Goal: Task Accomplishment & Management: Use online tool/utility

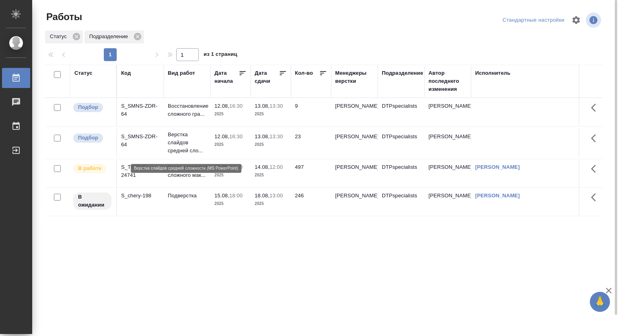
click at [183, 146] on p "Верстка слайдов средней сло..." at bounding box center [187, 143] width 39 height 24
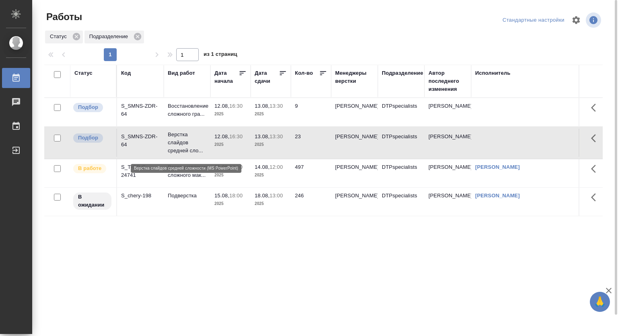
click at [183, 146] on p "Верстка слайдов средней сло..." at bounding box center [187, 143] width 39 height 24
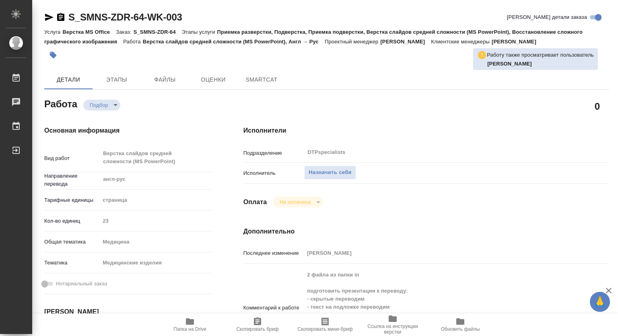
type textarea "x"
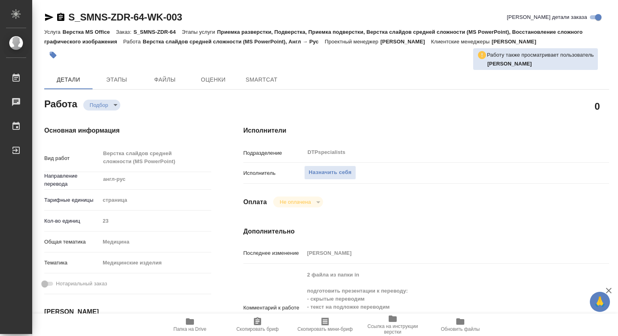
type textarea "x"
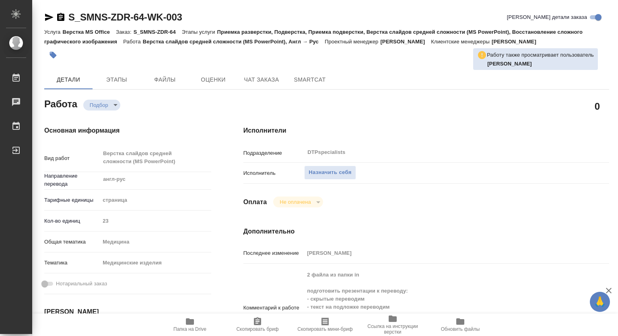
type textarea "x"
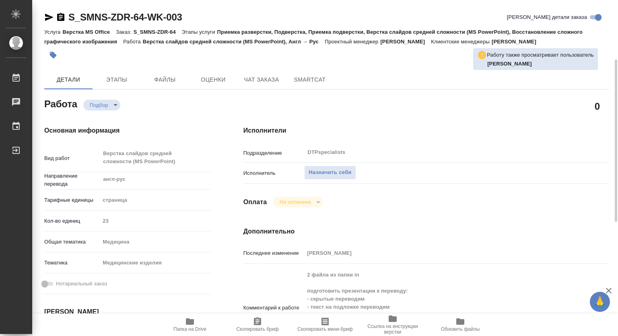
scroll to position [40, 0]
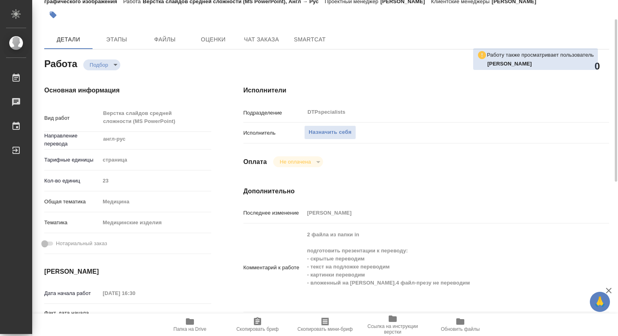
type textarea "x"
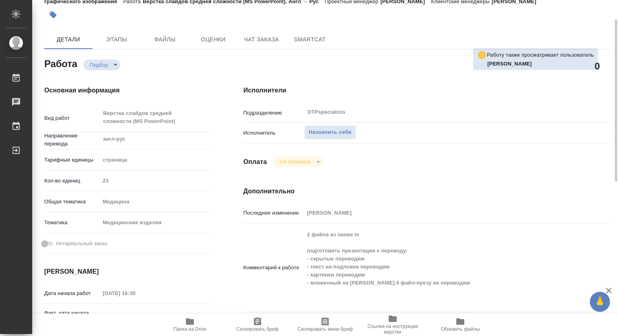
scroll to position [0, 0]
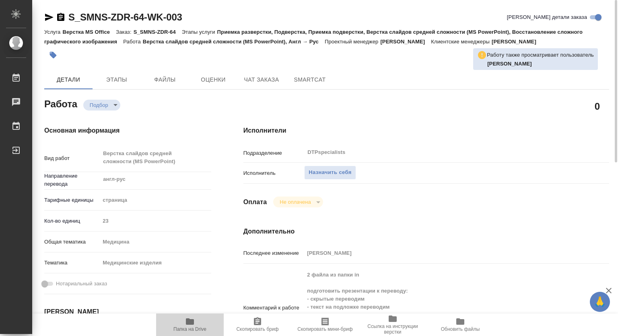
click at [192, 325] on icon "button" at bounding box center [190, 322] width 10 height 10
